Goal: Navigation & Orientation: Find specific page/section

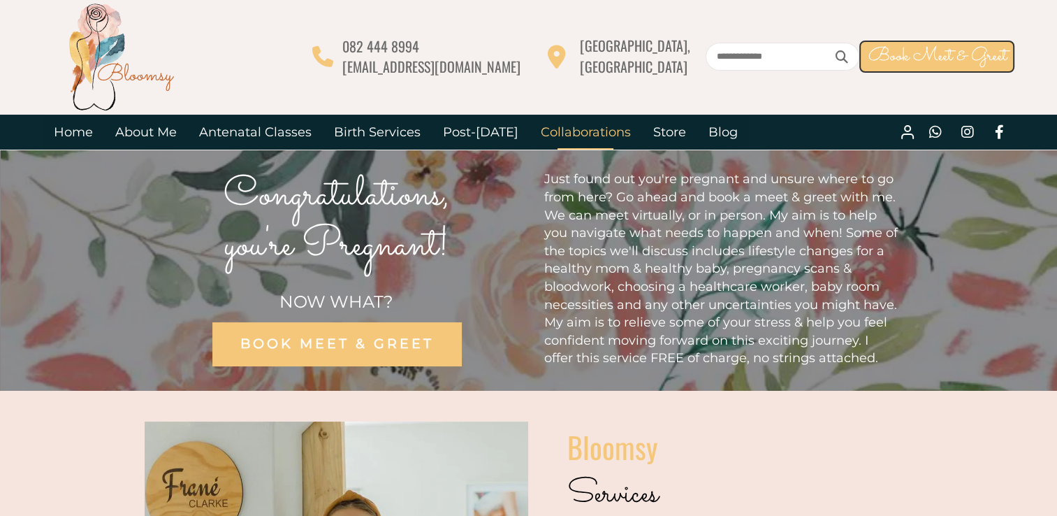
click at [576, 133] on link "Collaborations" at bounding box center [586, 132] width 112 height 35
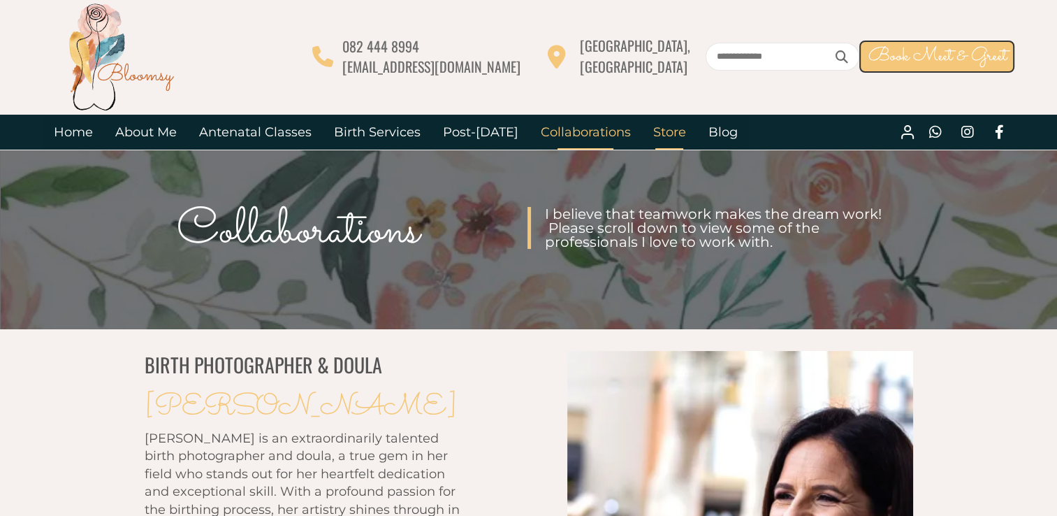
click at [662, 129] on link "Store" at bounding box center [669, 132] width 55 height 35
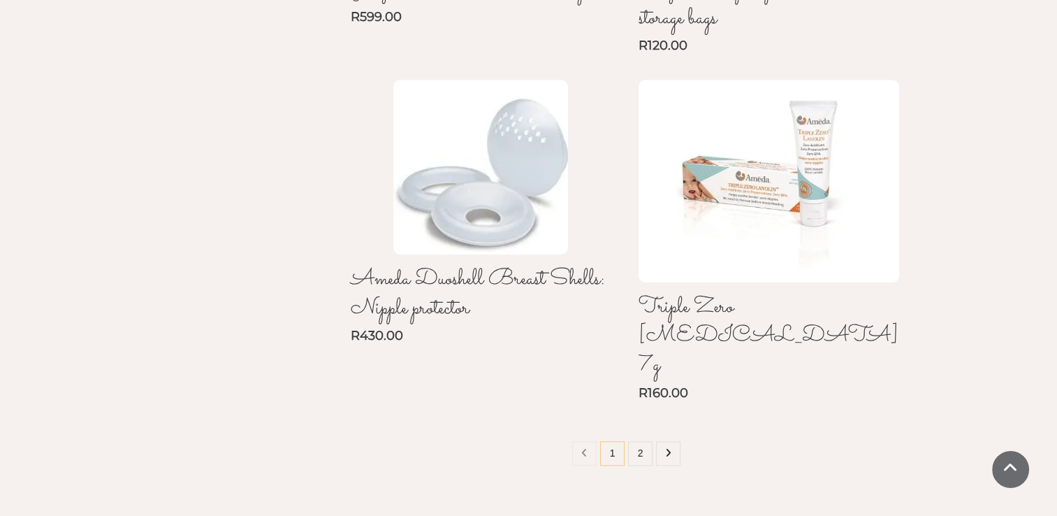
scroll to position [1205, 0]
click at [642, 439] on link "2" at bounding box center [640, 451] width 24 height 24
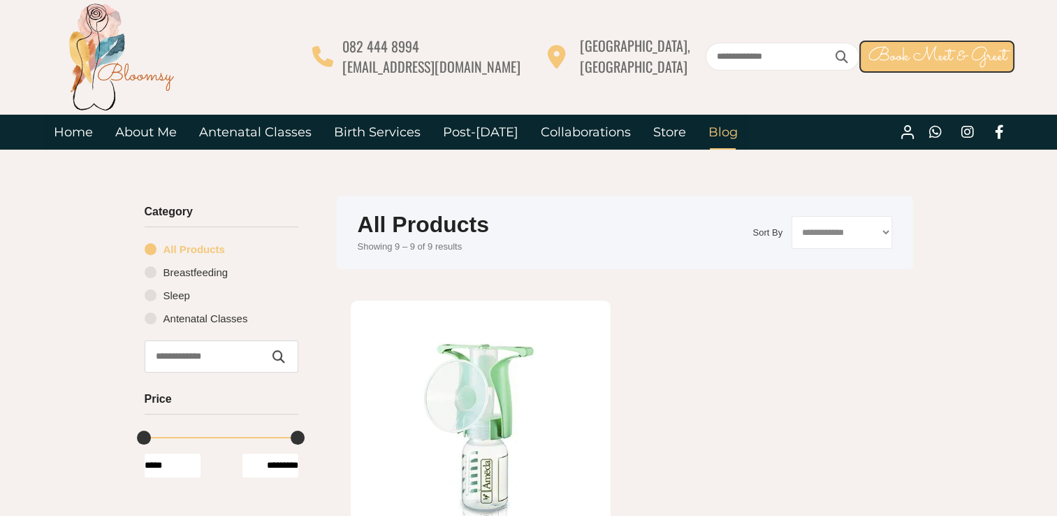
click at [713, 133] on link "Blog" at bounding box center [723, 132] width 52 height 35
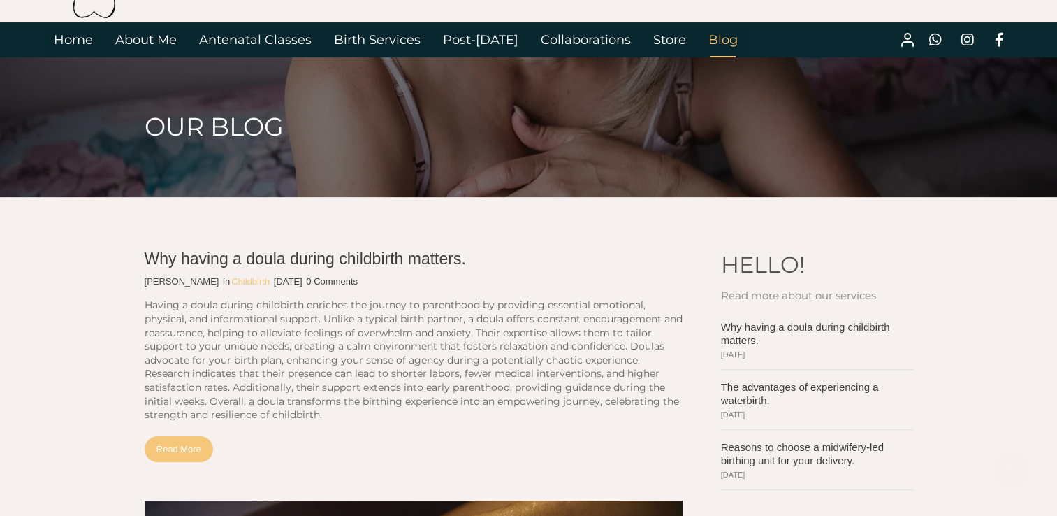
scroll to position [13, 0]
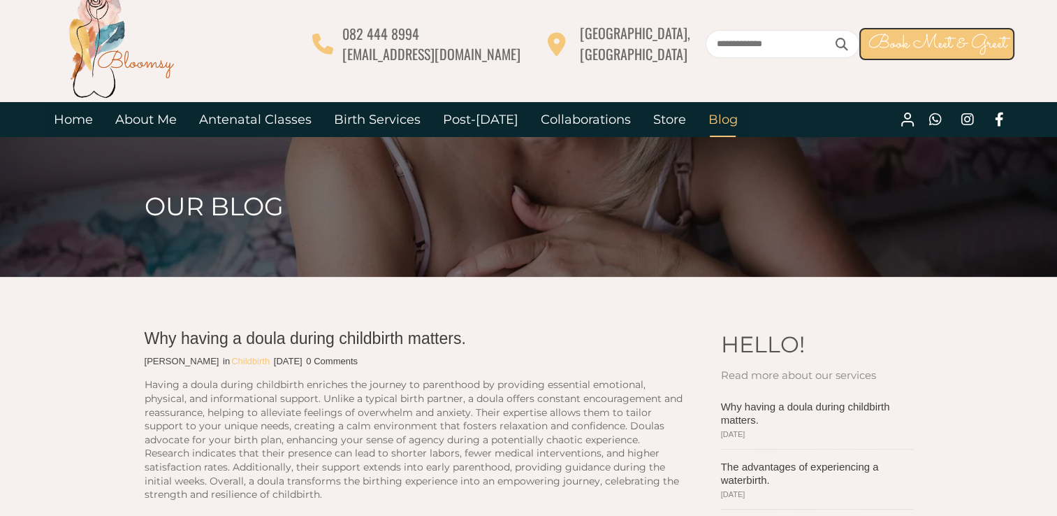
click at [1003, 261] on div at bounding box center [528, 207] width 1057 height 140
